Goal: Task Accomplishment & Management: Complete application form

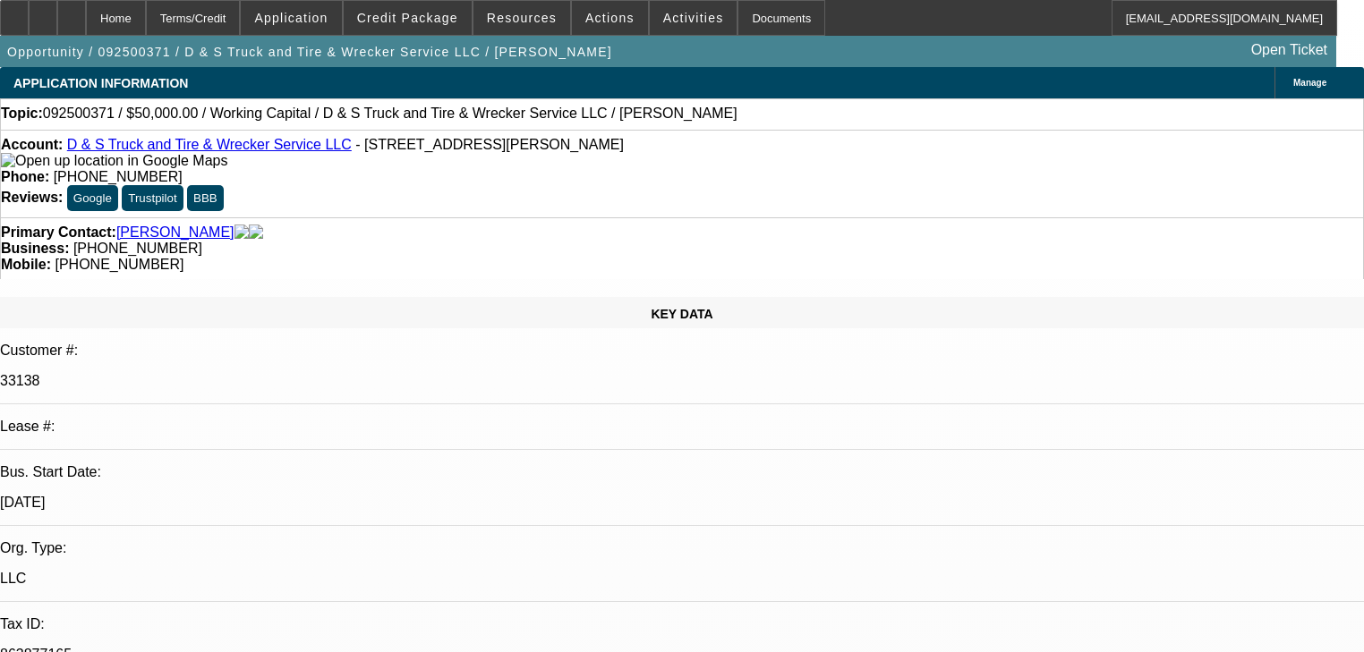
select select "0"
select select "2"
select select "0.1"
select select "4"
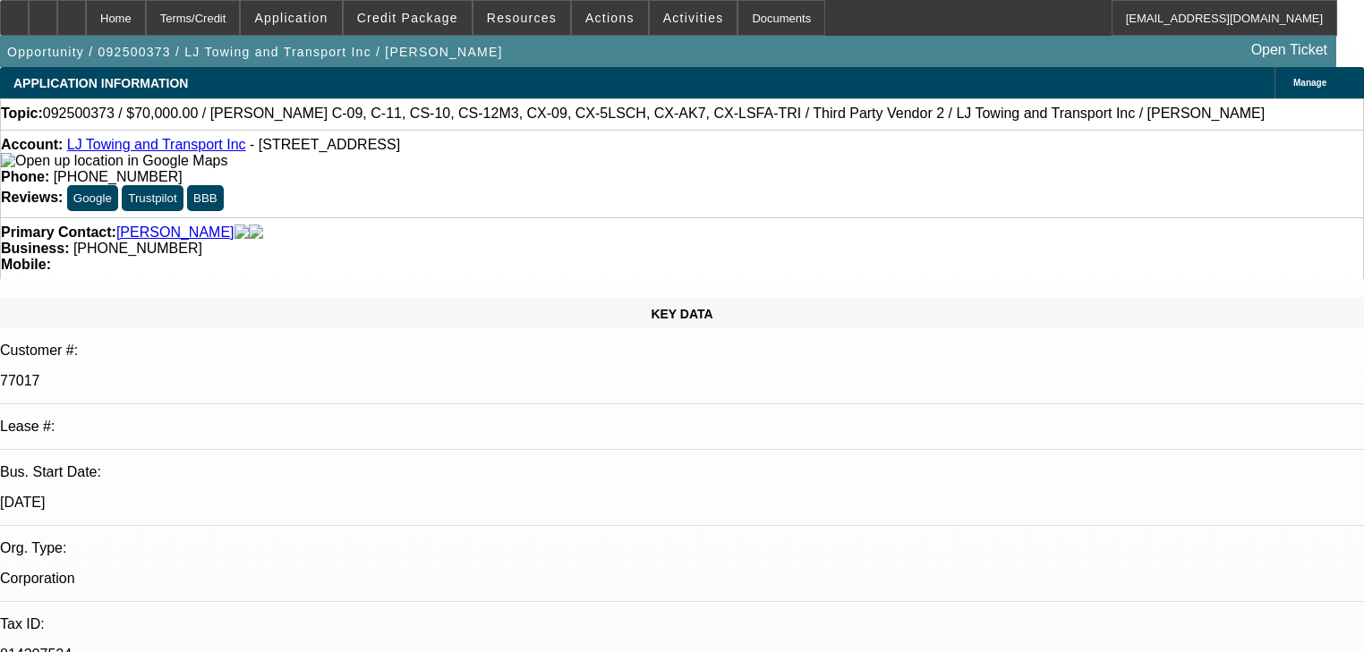
select select "0"
select select "0.1"
select select "3"
select select "4"
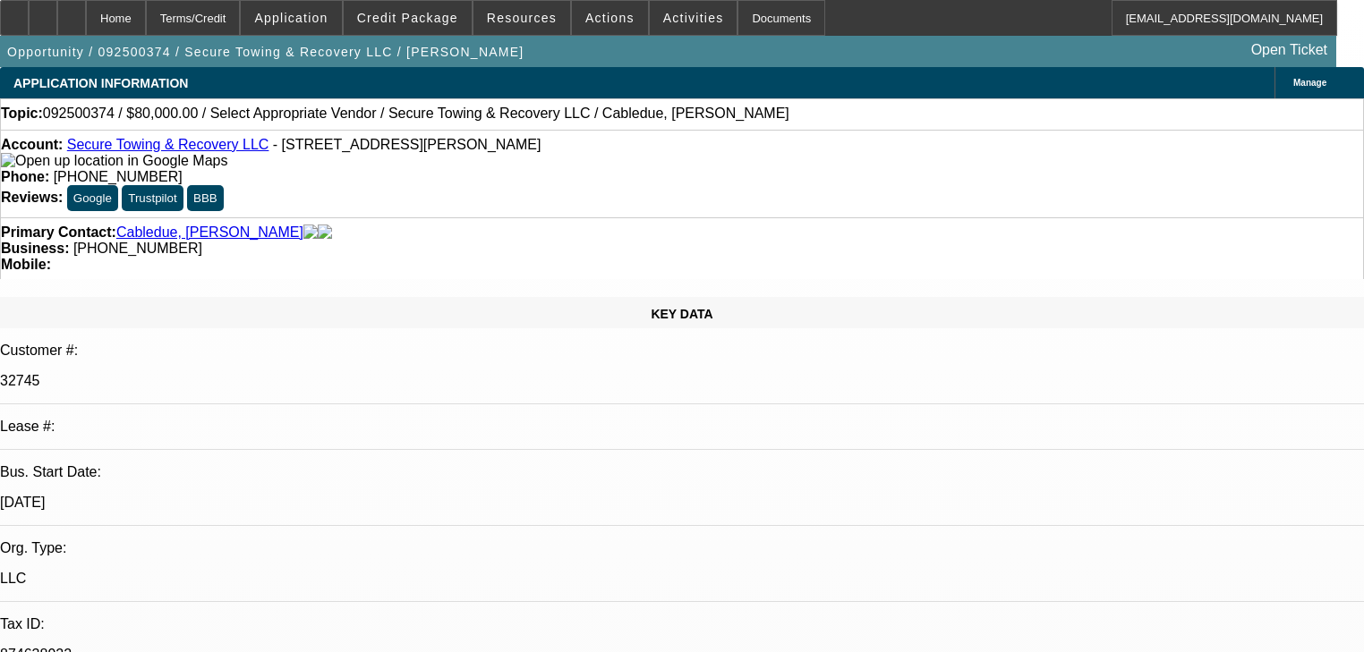
select select "0"
select select "2"
select select "0.1"
select select "4"
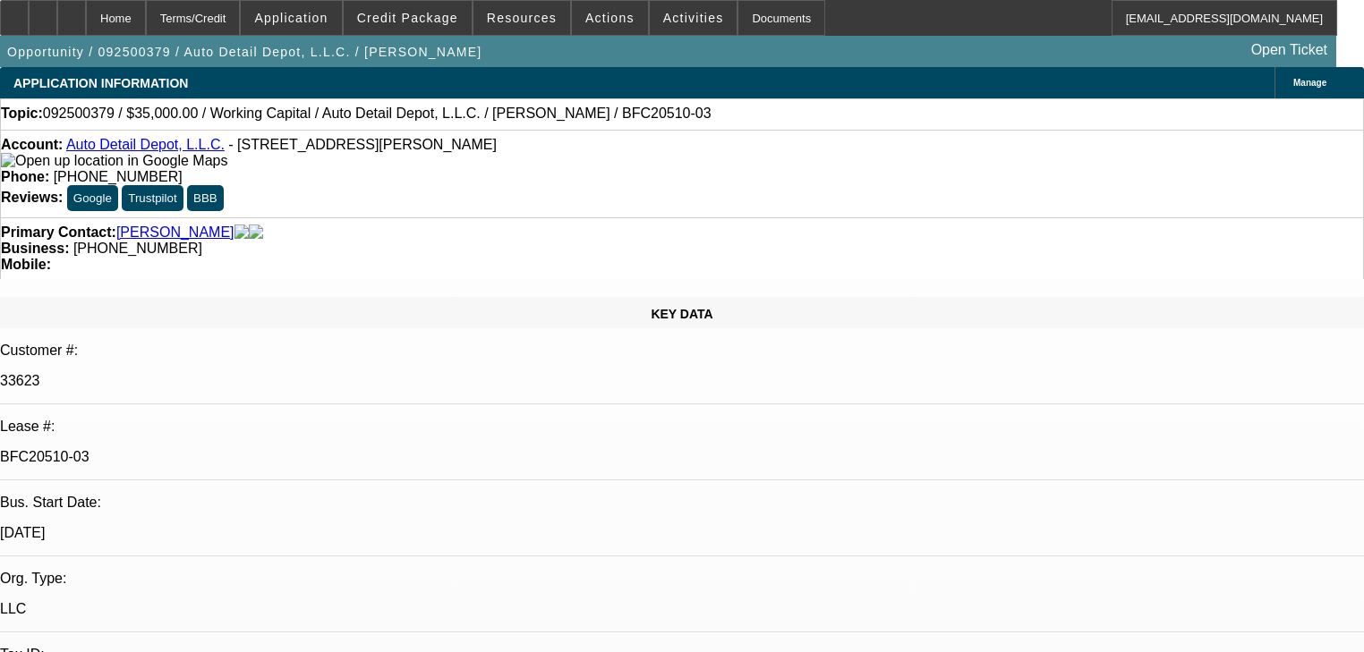
select select "0"
select select "2"
select select "0"
select select "6"
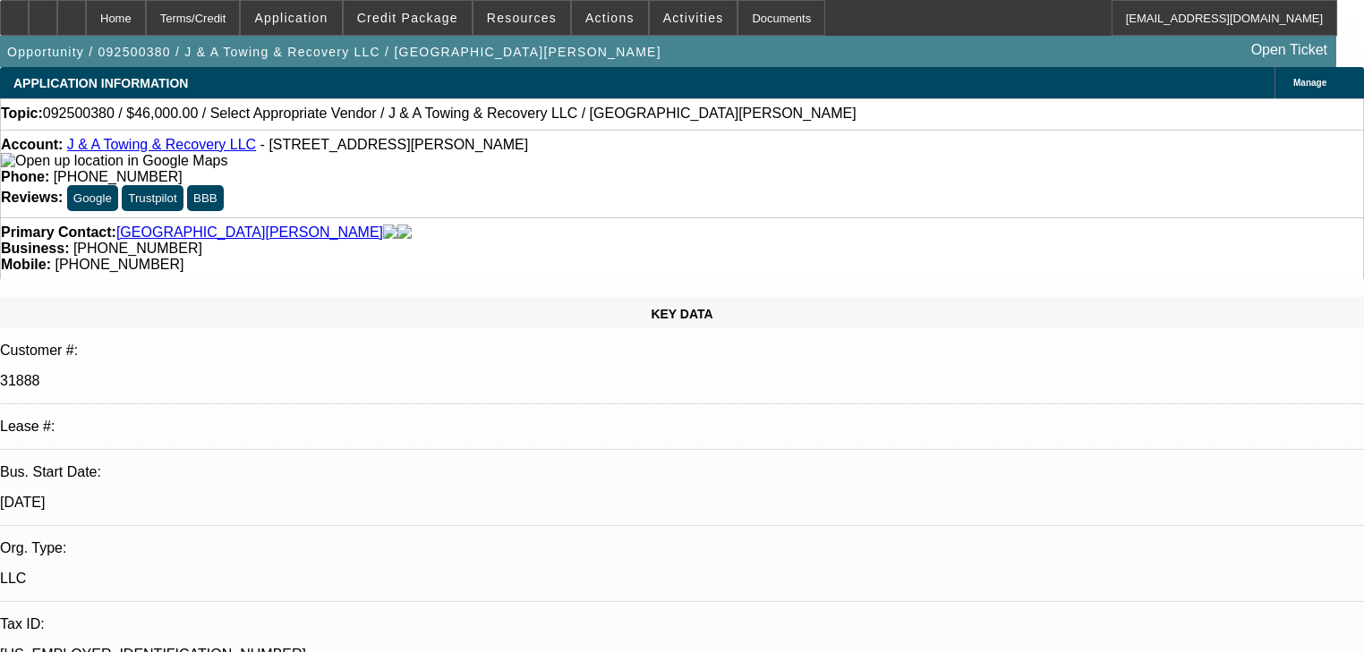
select select "0"
select select "2"
select select "0.1"
select select "1"
select select "2"
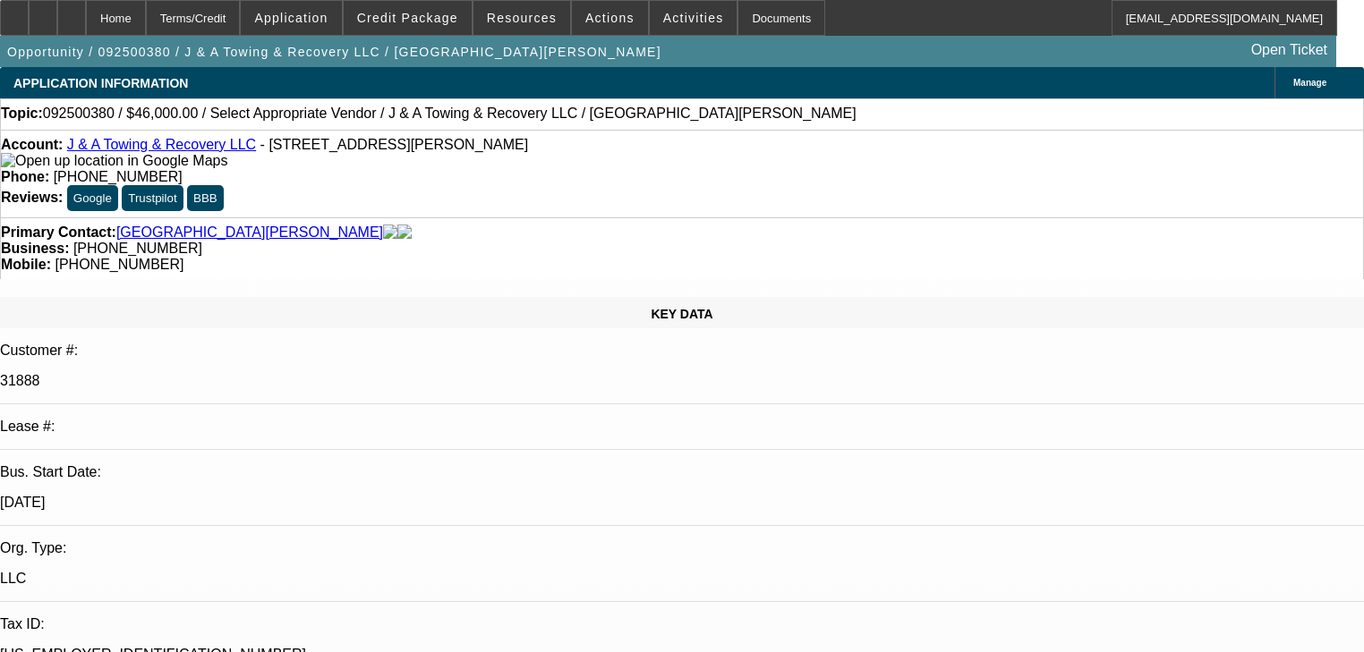
select select "4"
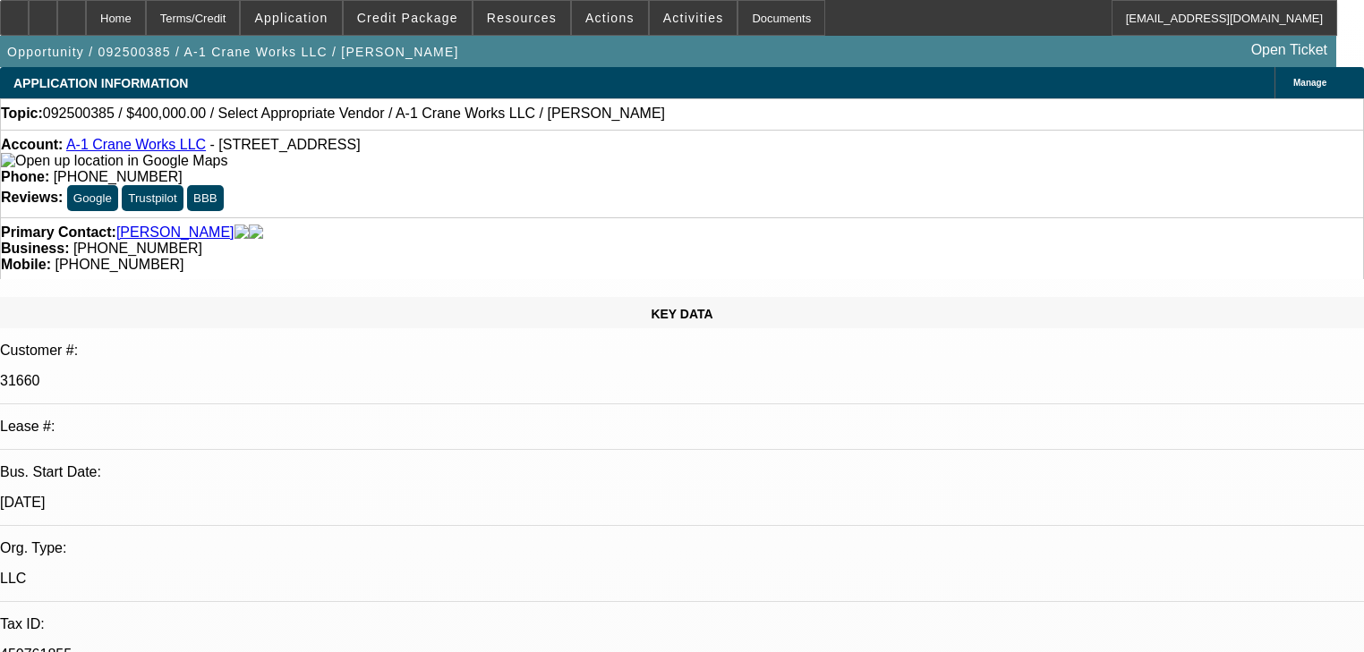
select select "0"
select select "2"
select select "0.1"
select select "1"
select select "2"
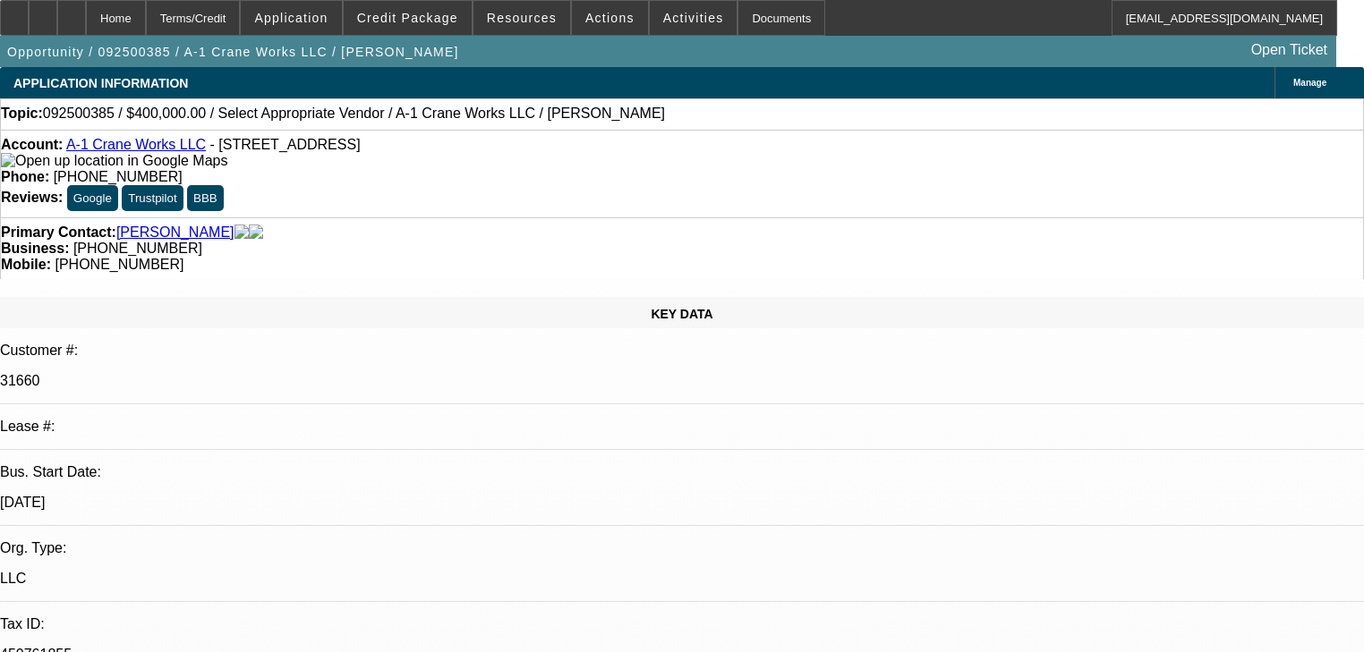
select select "4"
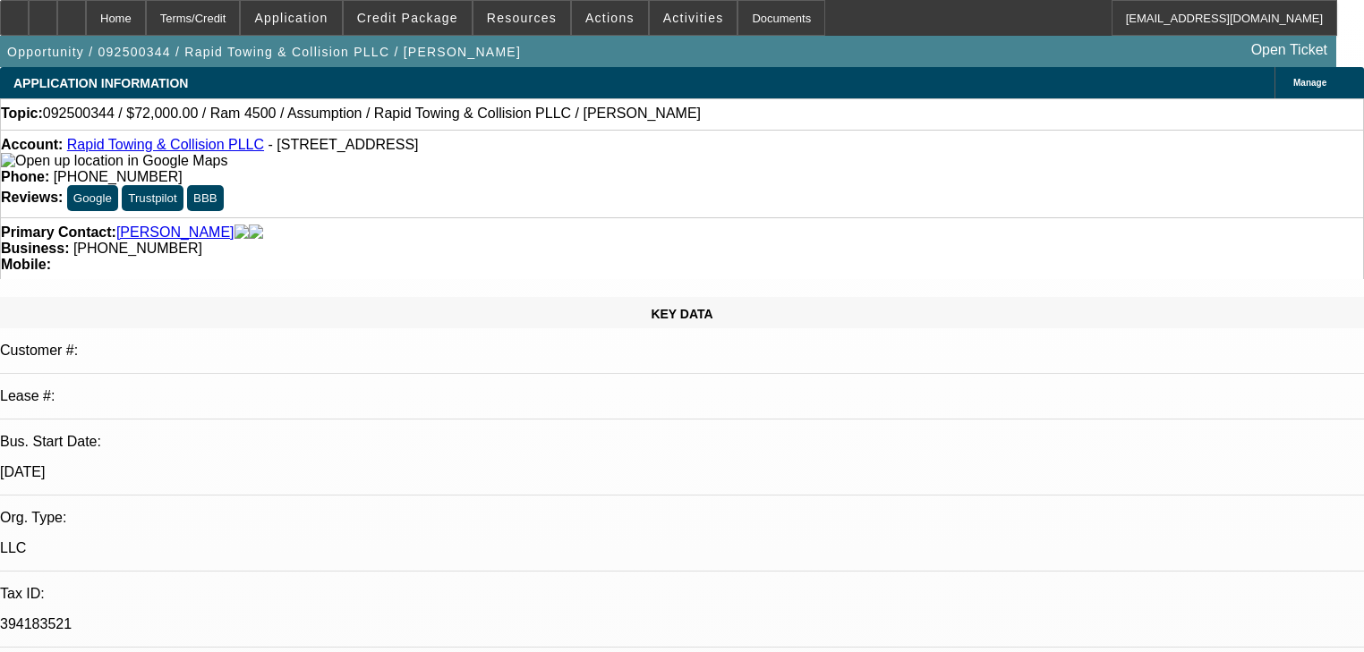
select select "0.2"
select select "2"
select select "0.1"
select select "4"
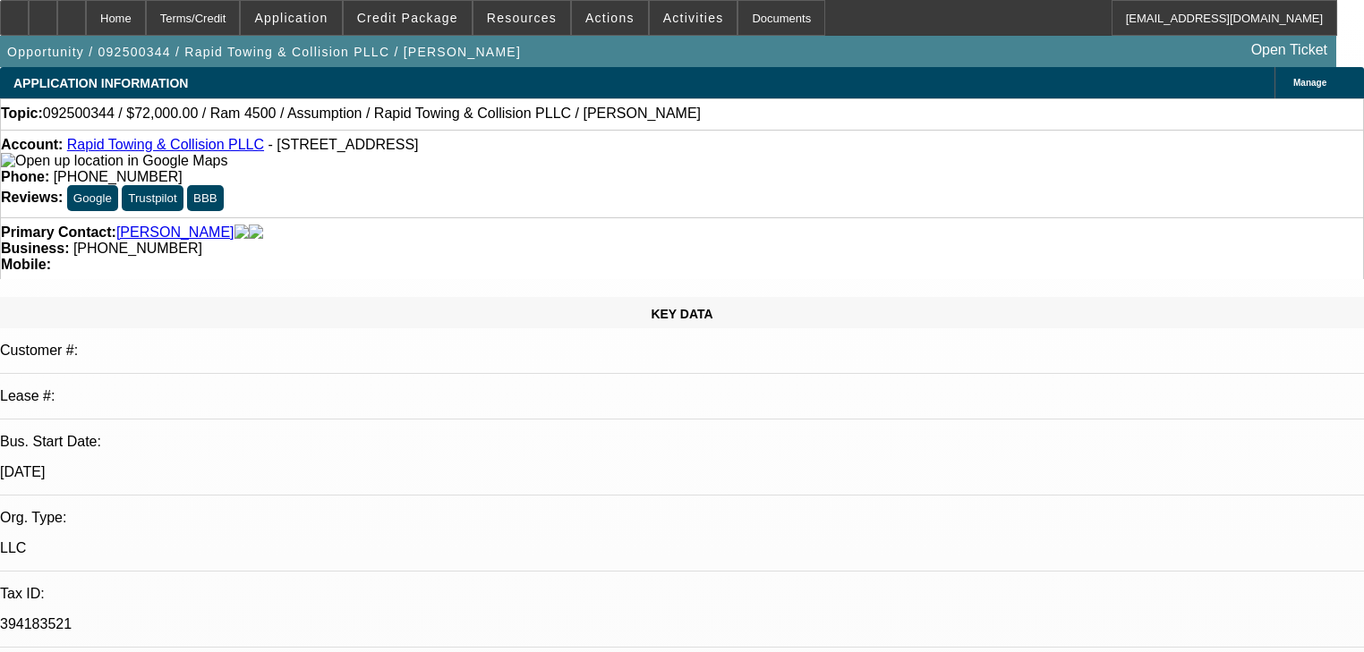
select select "0"
select select "2"
select select "0.1"
select select "4"
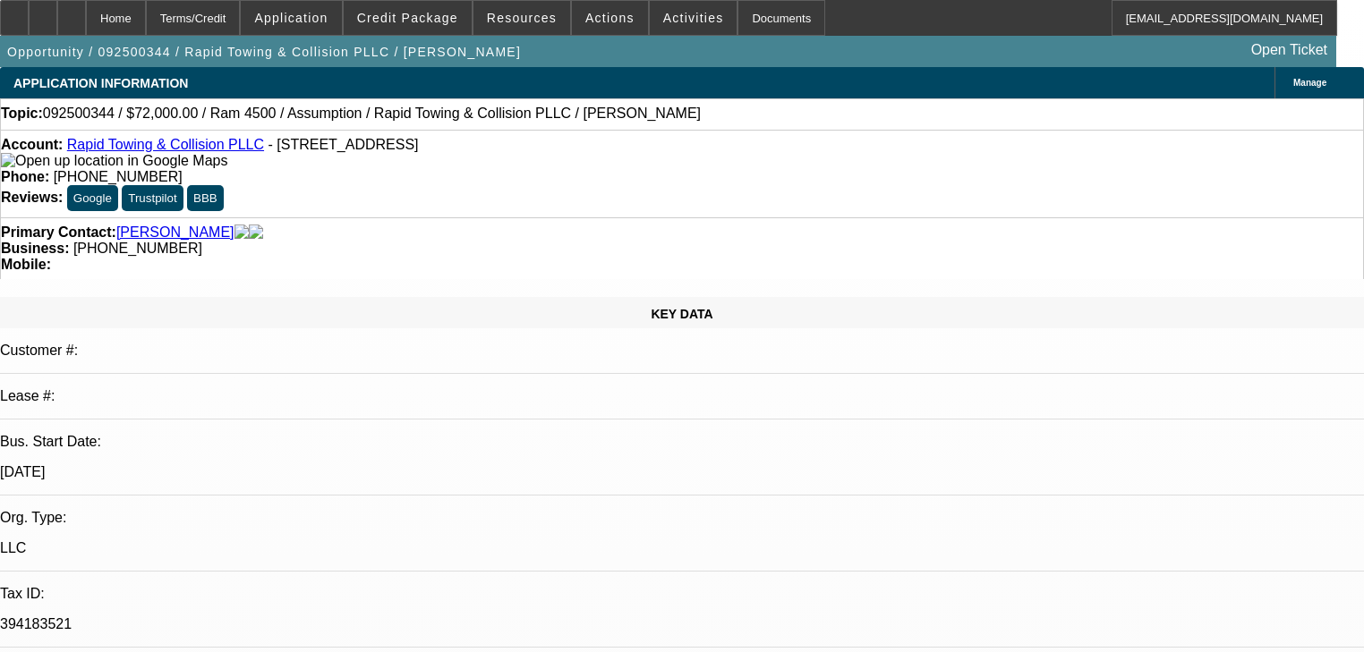
select select "0.2"
select select "2"
select select "0.1"
select select "4"
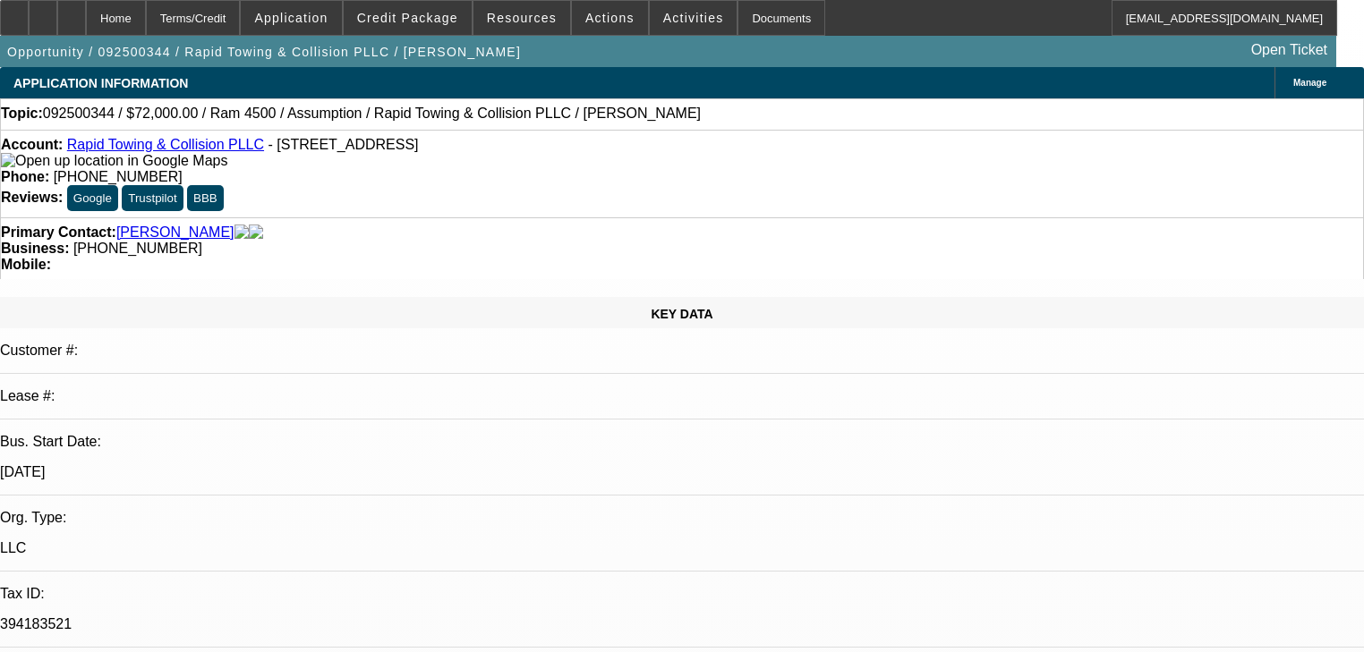
select select "0"
select select "2"
select select "0.1"
select select "4"
